Goal: Find contact information: Find contact information

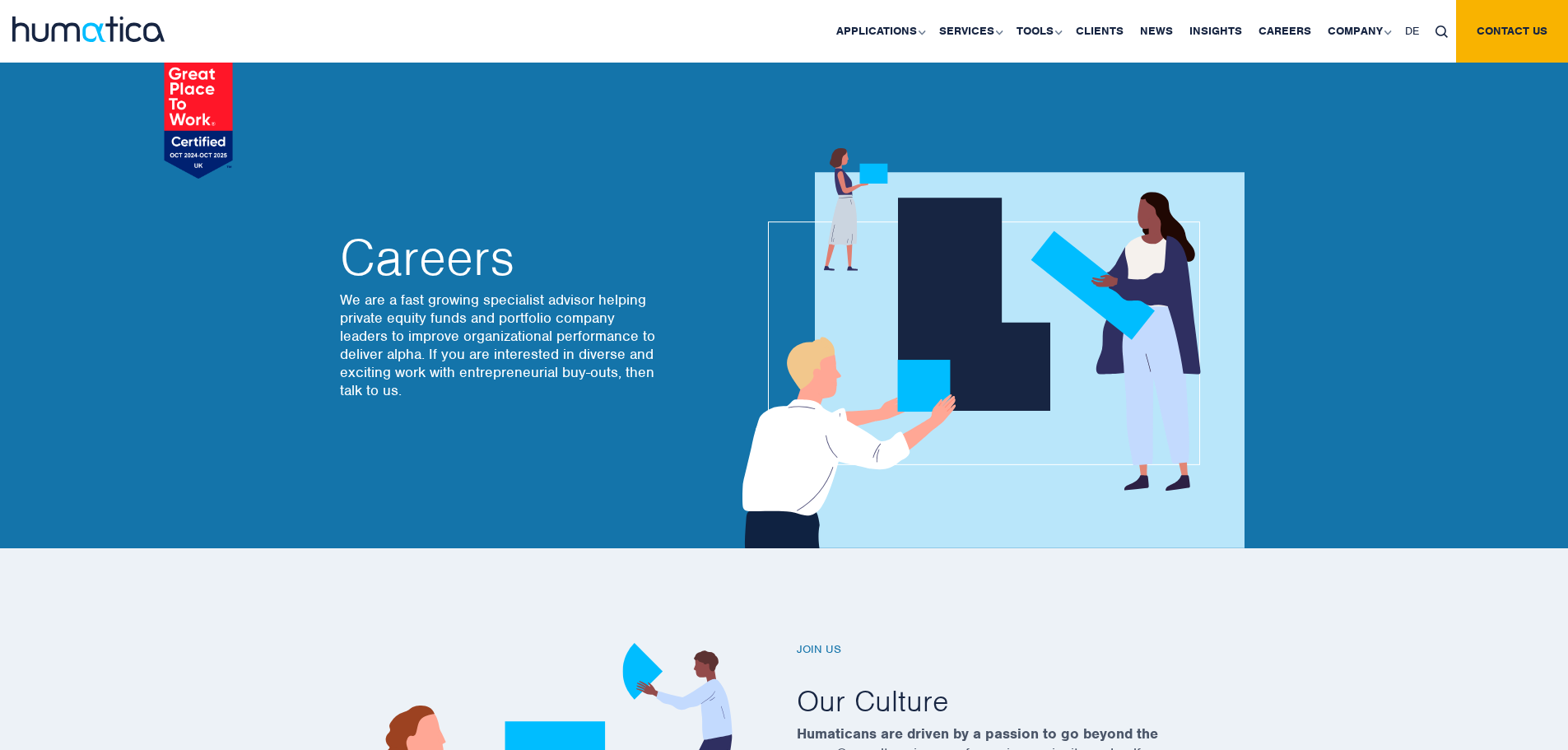
click at [1479, 45] on link "Contact us" at bounding box center [1512, 31] width 112 height 63
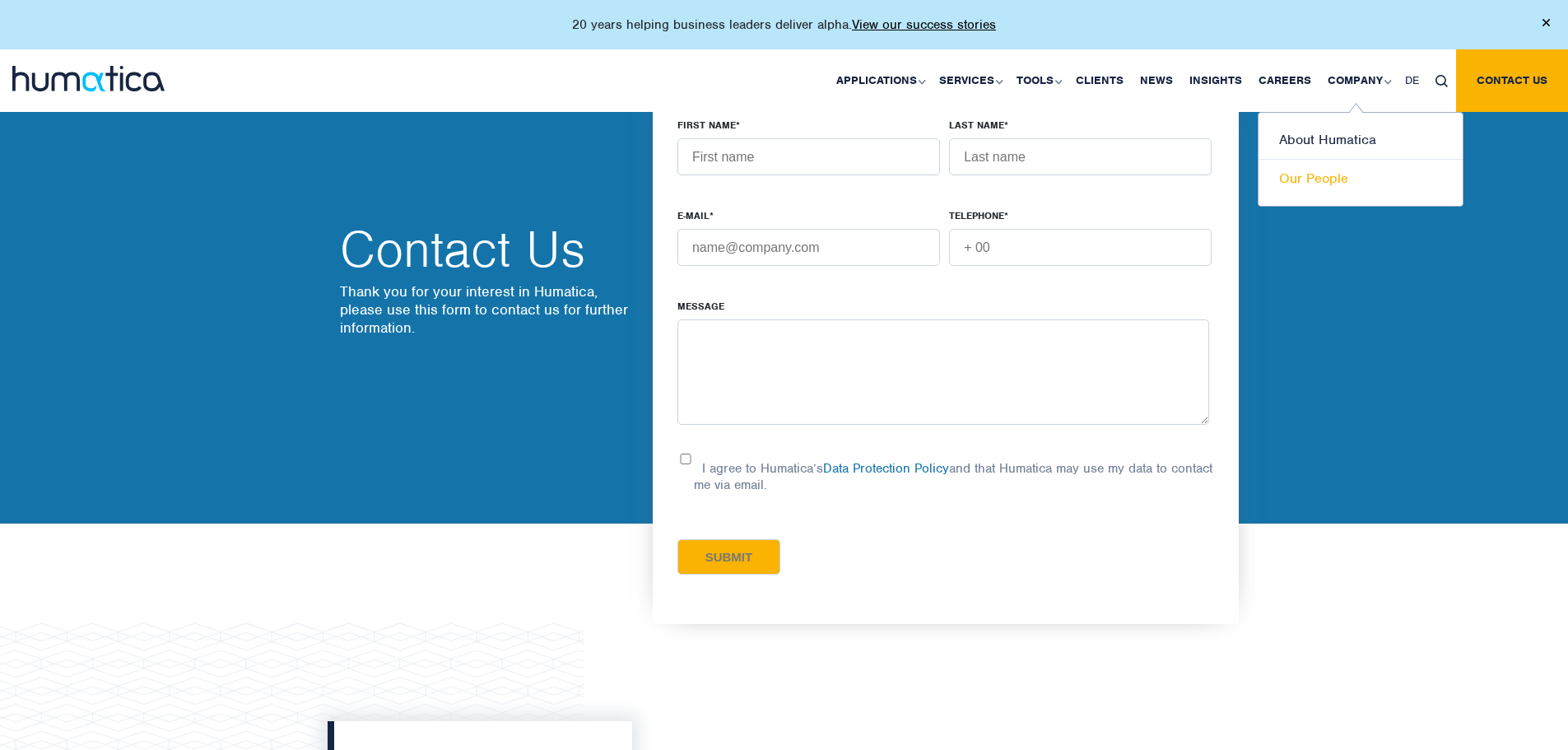
click at [1340, 187] on link "Our People" at bounding box center [1360, 178] width 204 height 38
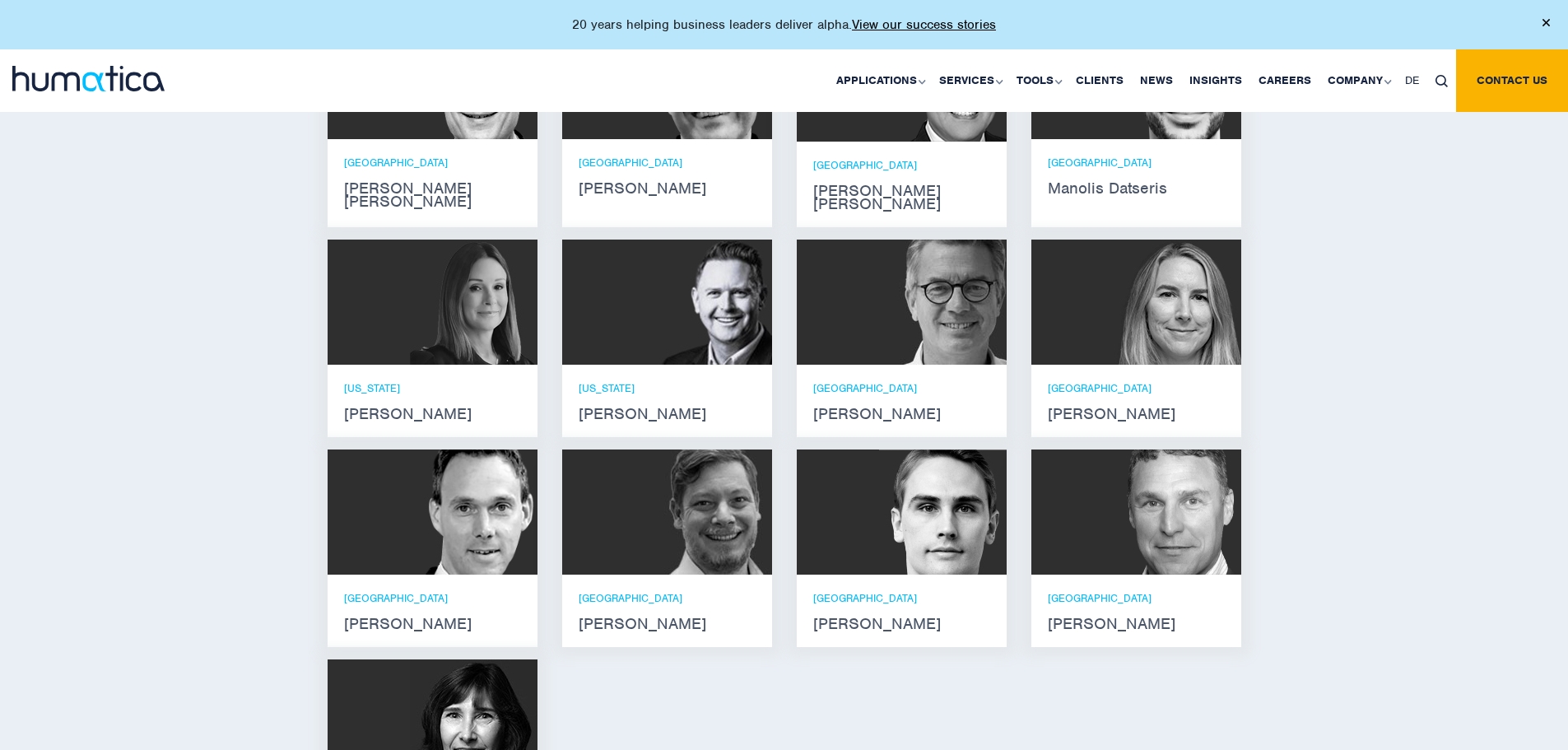
scroll to position [1235, 0]
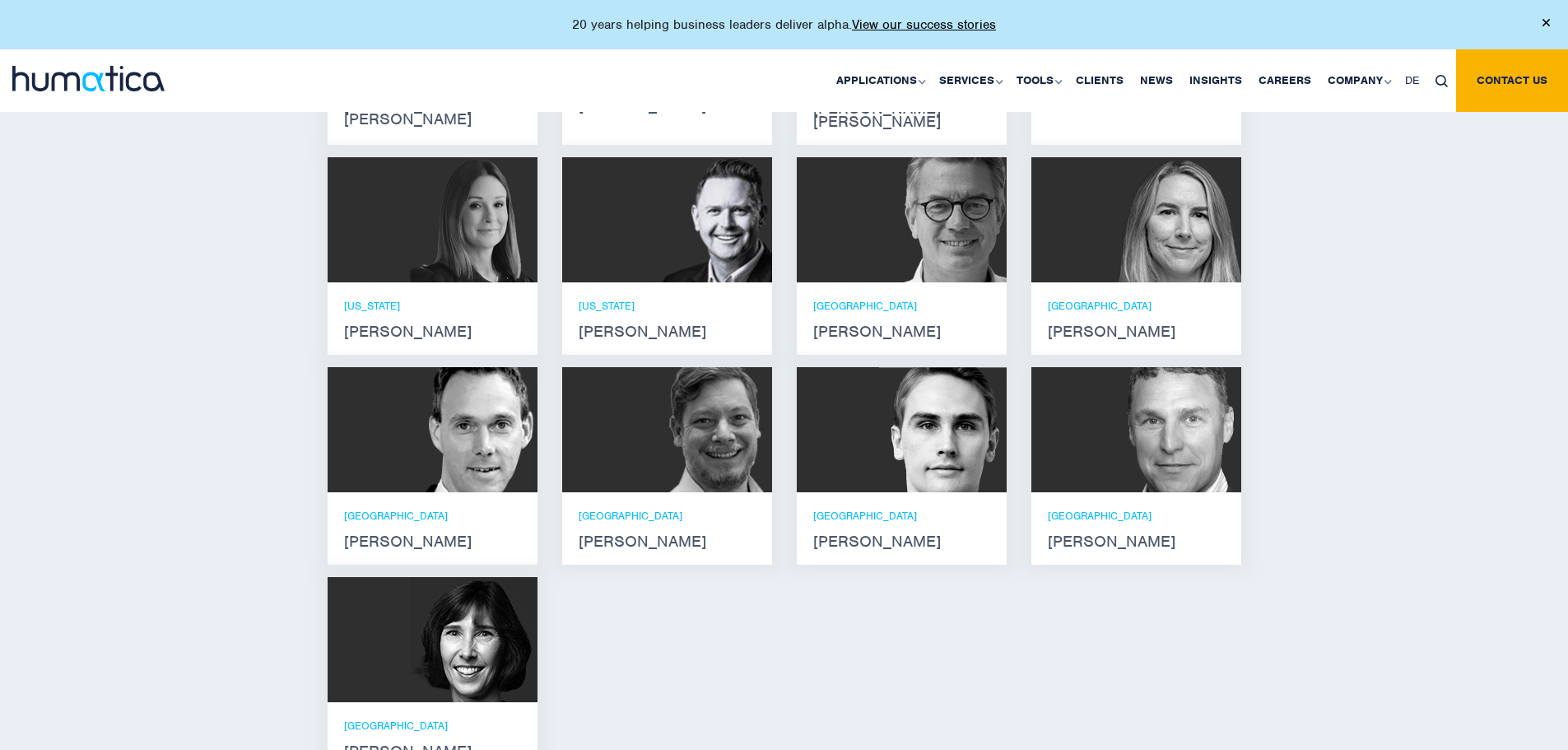
click at [511, 303] on div "[US_STATE] [PERSON_NAME]" at bounding box center [432, 319] width 177 height 40
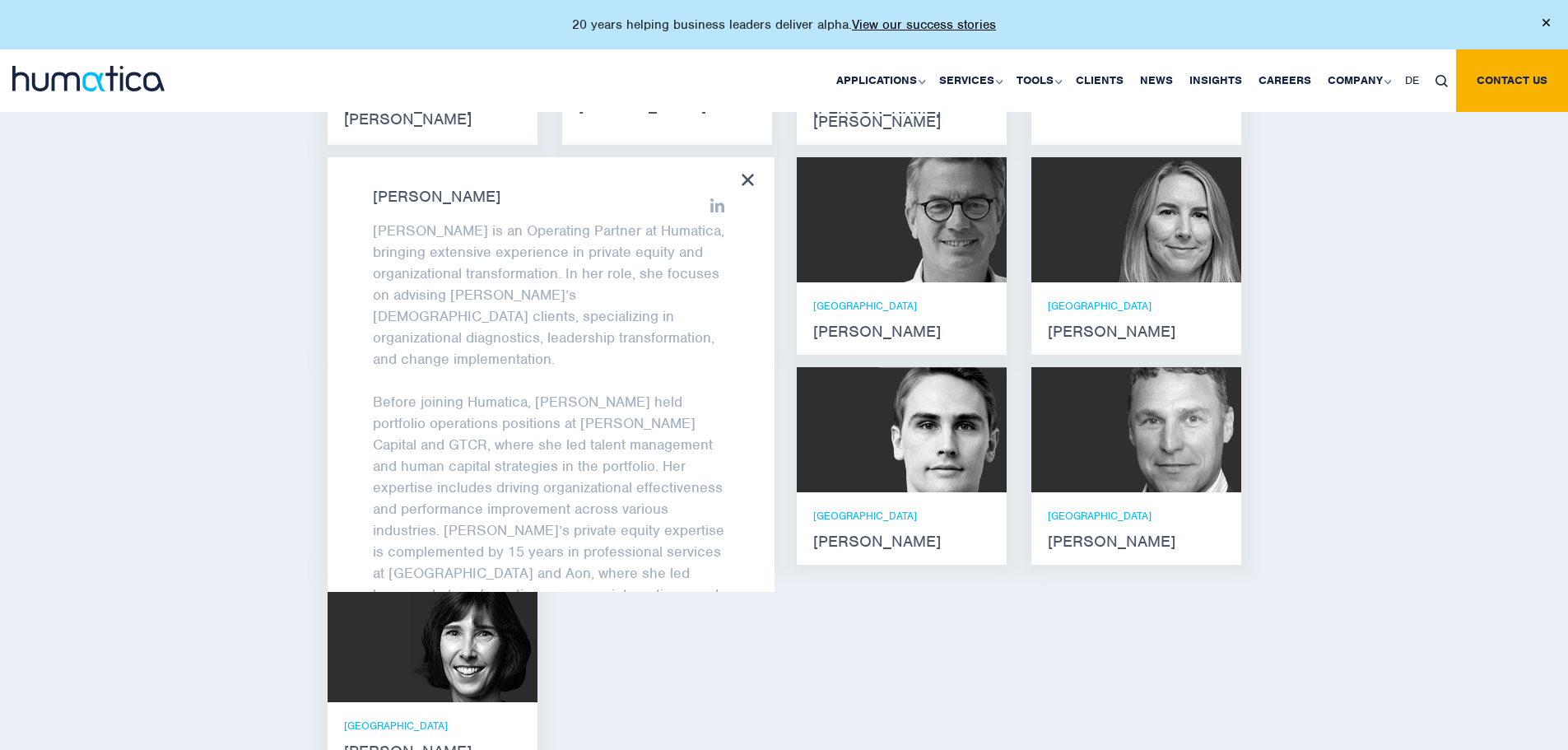
click at [161, 386] on div "Meet our leadership team [PERSON_NAME] [PERSON_NAME] He holds degrees in Electr…" at bounding box center [784, 330] width 1568 height 1062
click at [741, 167] on div "Melissa Mounce Melissa Mounce is an Operating Partner at Humatica, bringing ext…" at bounding box center [551, 374] width 447 height 434
click at [742, 174] on icon at bounding box center [748, 180] width 12 height 12
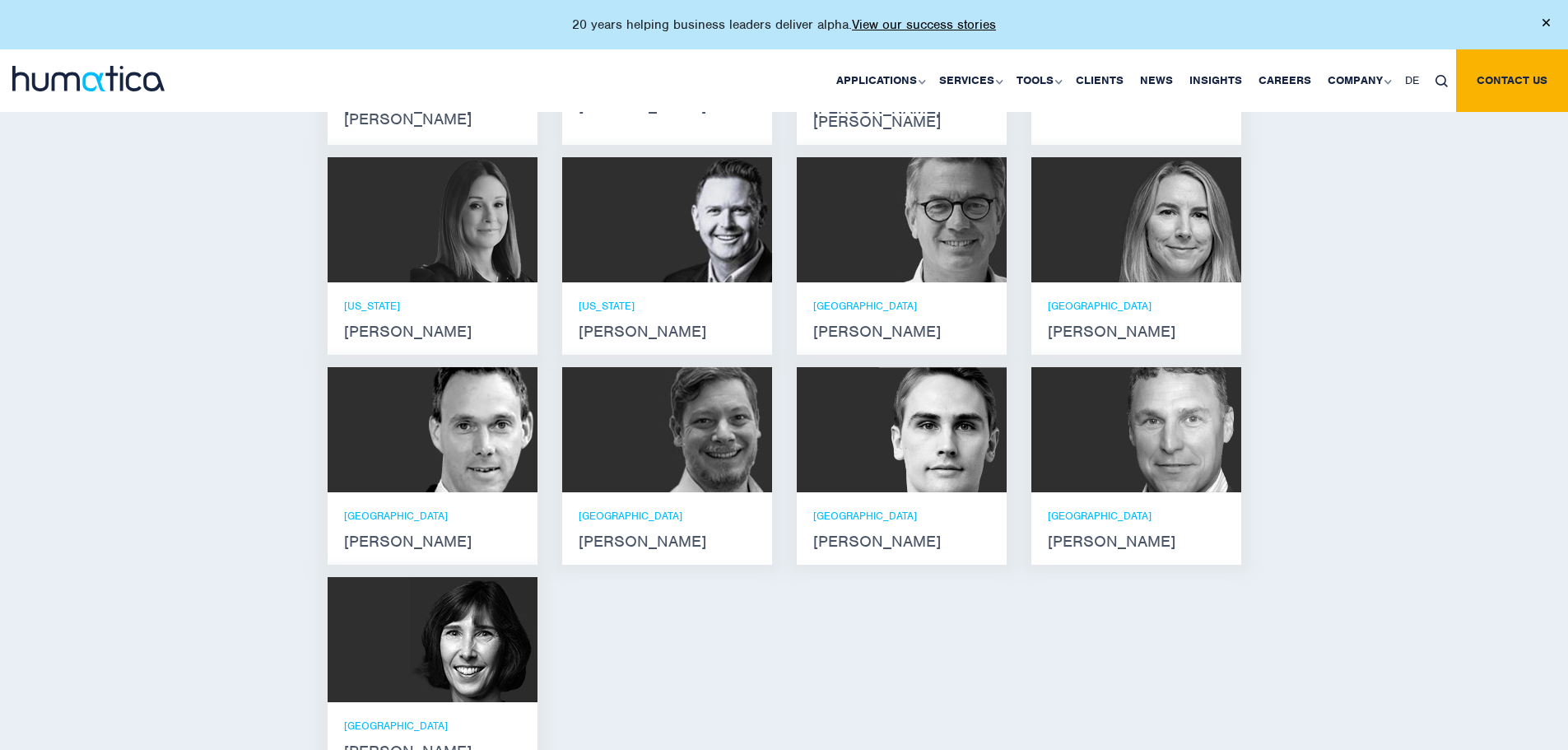
click at [722, 253] on img at bounding box center [708, 219] width 128 height 125
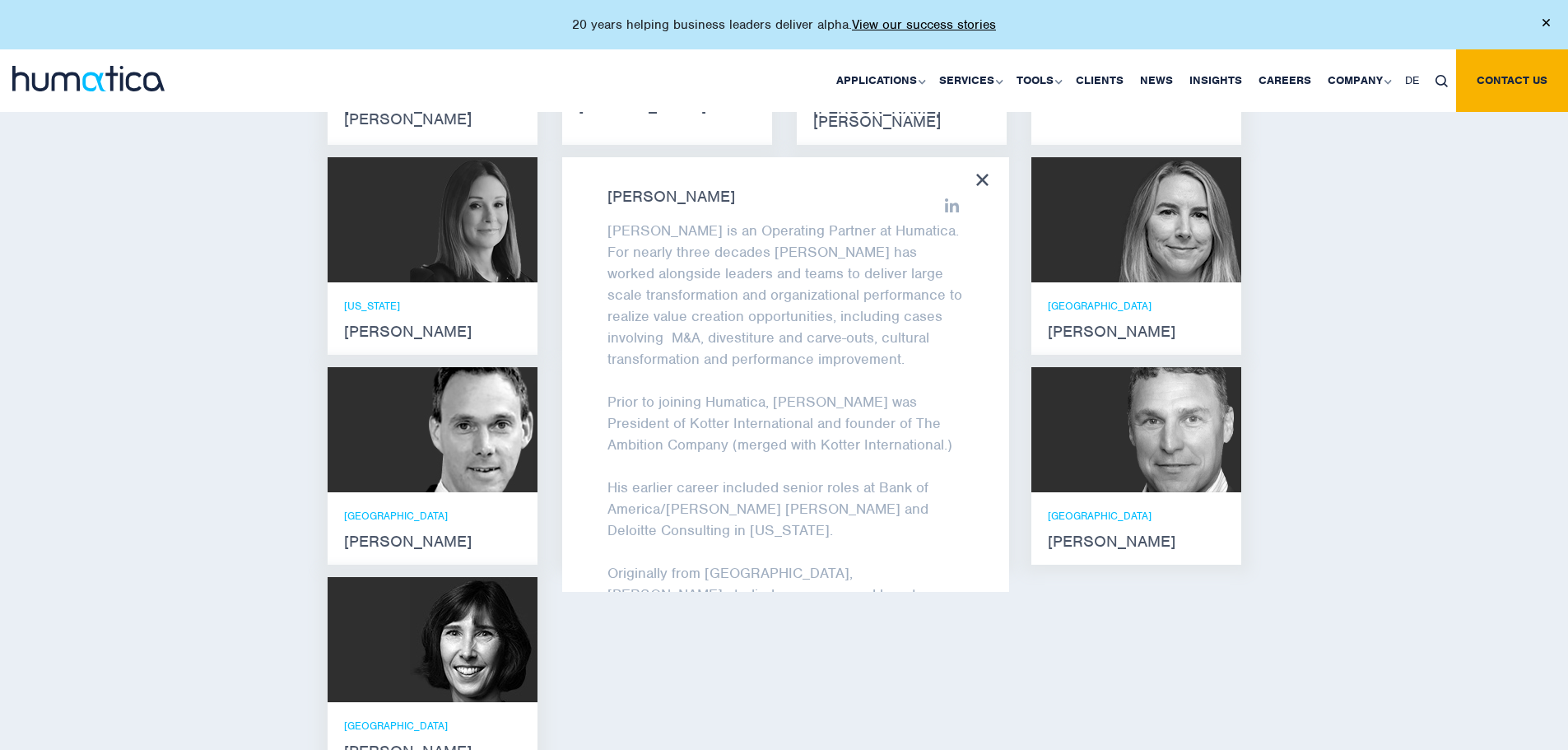
click at [975, 158] on div "Russell Raath Russell is an Operating Partner at Humatica. For nearly three dec…" at bounding box center [785, 374] width 447 height 434
click at [974, 157] on div "Russell Raath Russell is an Operating Partner at Humatica. For nearly three dec…" at bounding box center [785, 374] width 447 height 434
click at [983, 174] on icon at bounding box center [982, 180] width 12 height 12
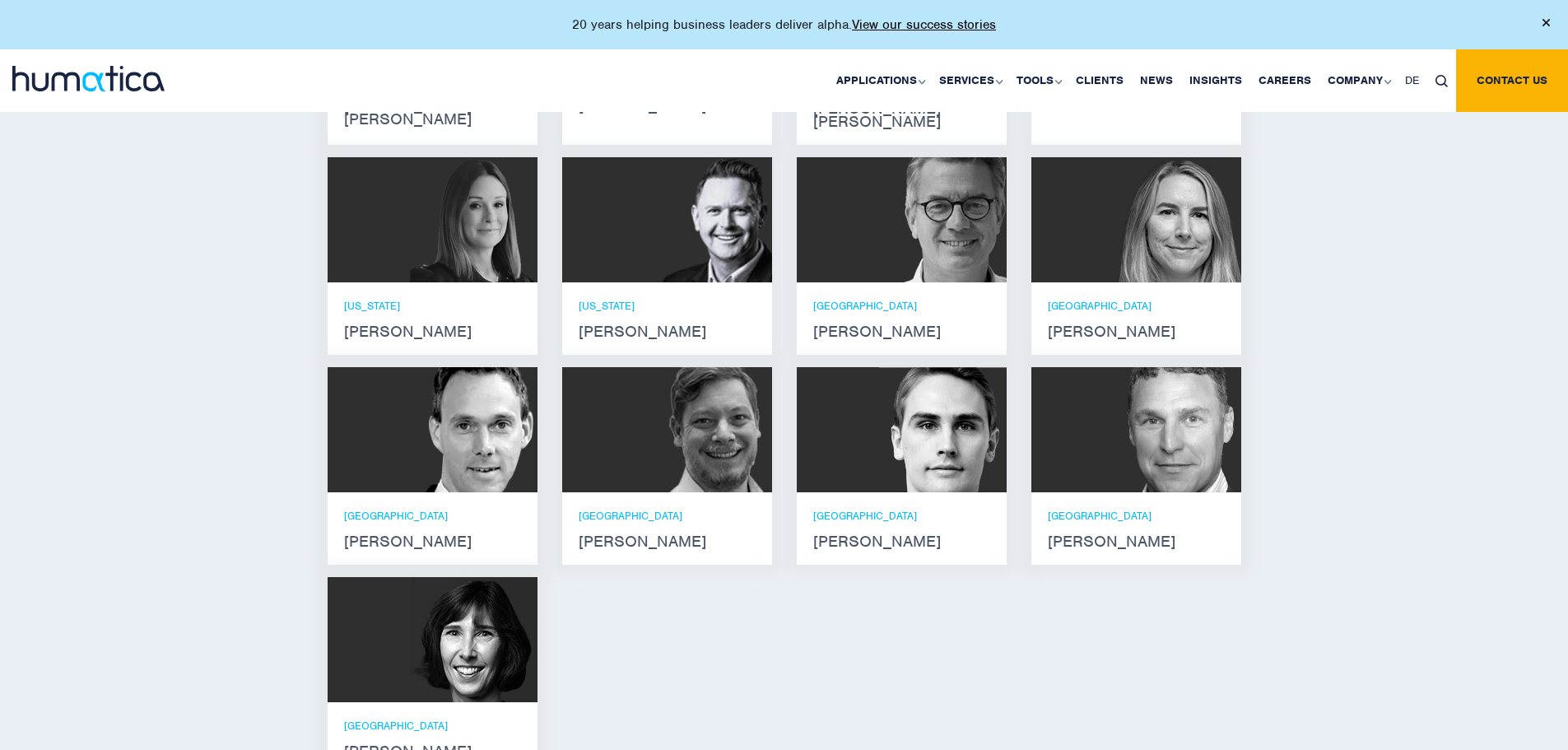
click at [927, 283] on div "PARIS Jan Löning" at bounding box center [902, 319] width 210 height 72
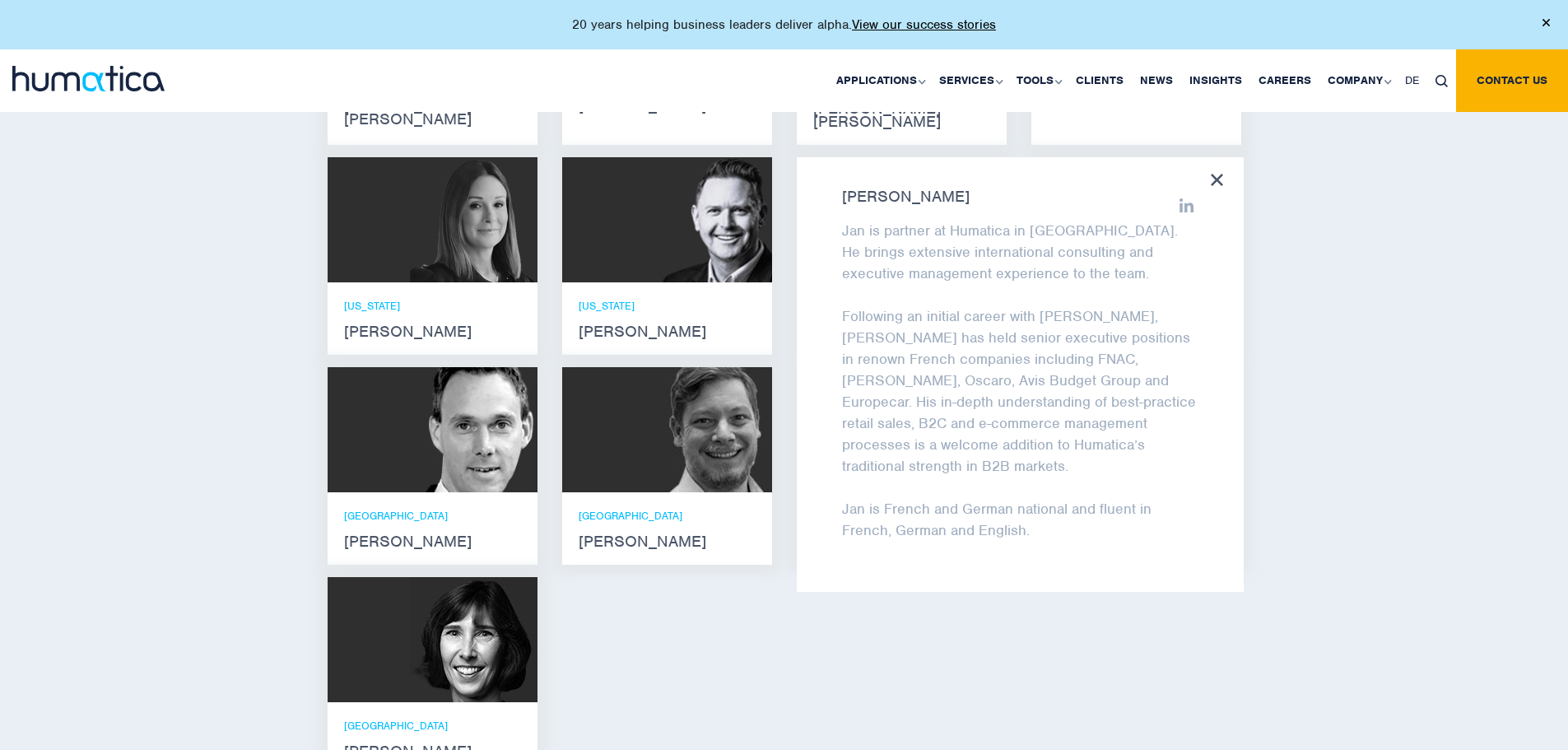
click at [1216, 174] on icon at bounding box center [1216, 180] width 12 height 12
